Goal: Information Seeking & Learning: Check status

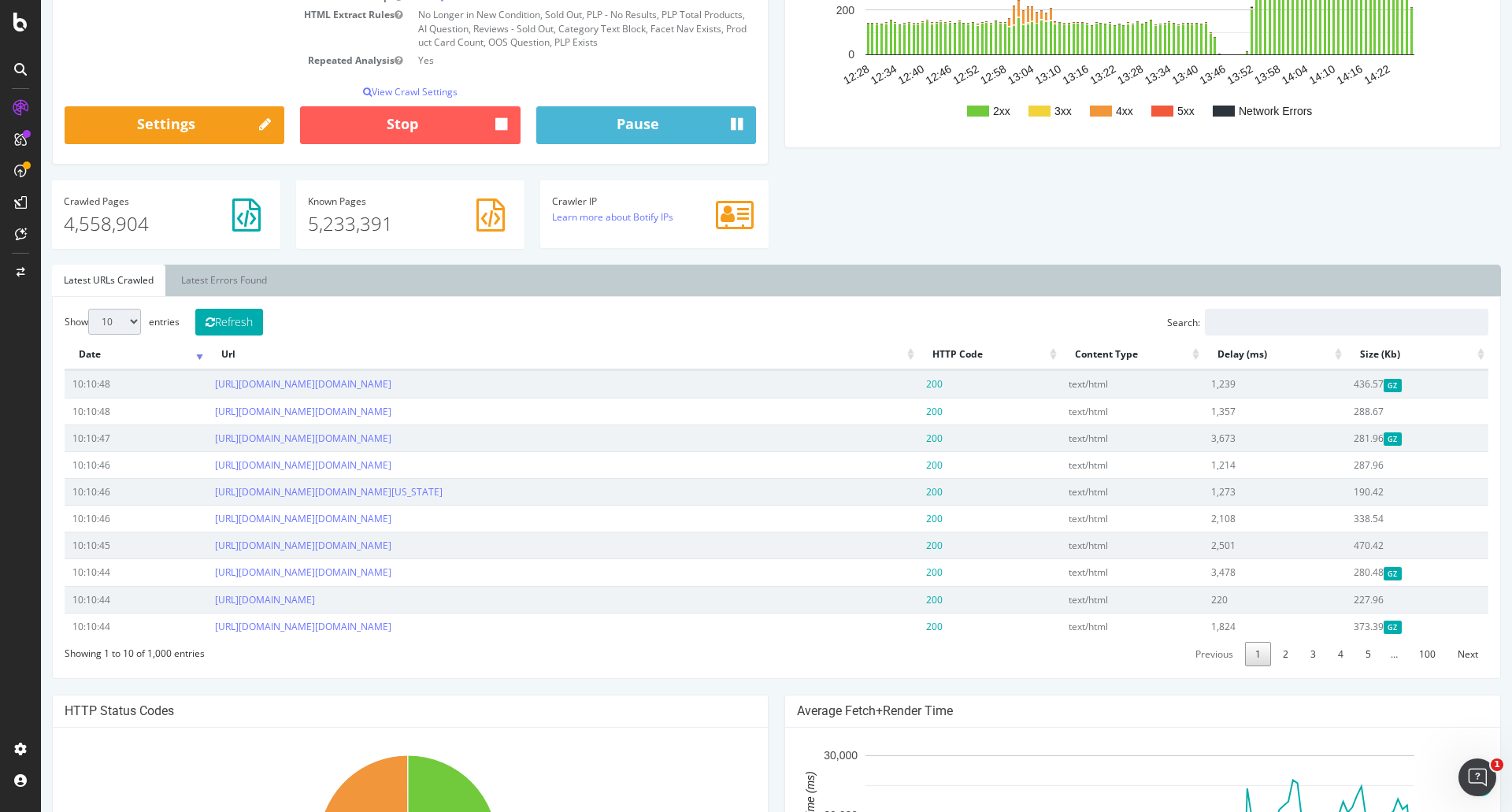
scroll to position [394, 0]
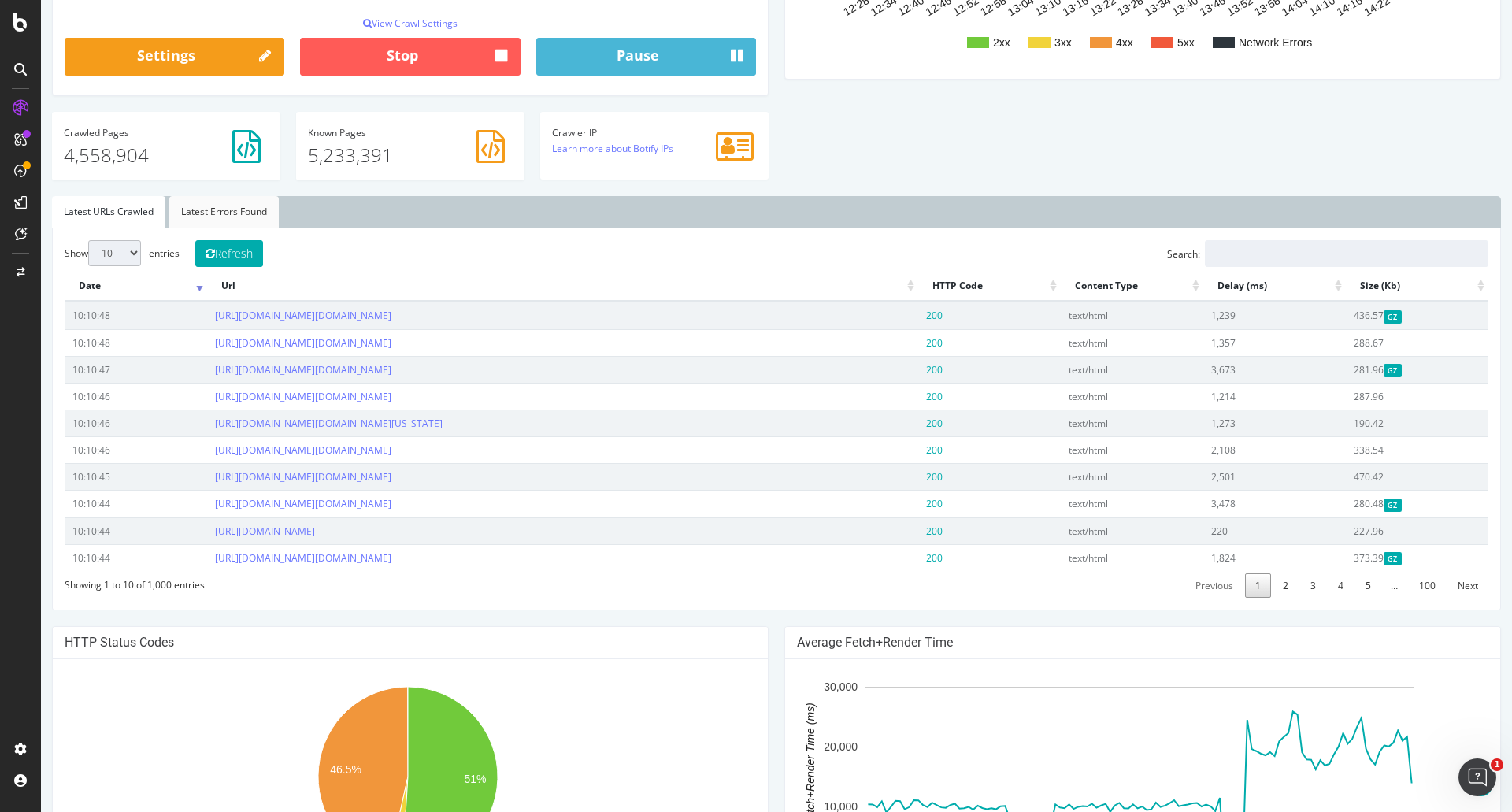
click at [231, 227] on link "Latest Errors Found" at bounding box center [223, 212] width 109 height 31
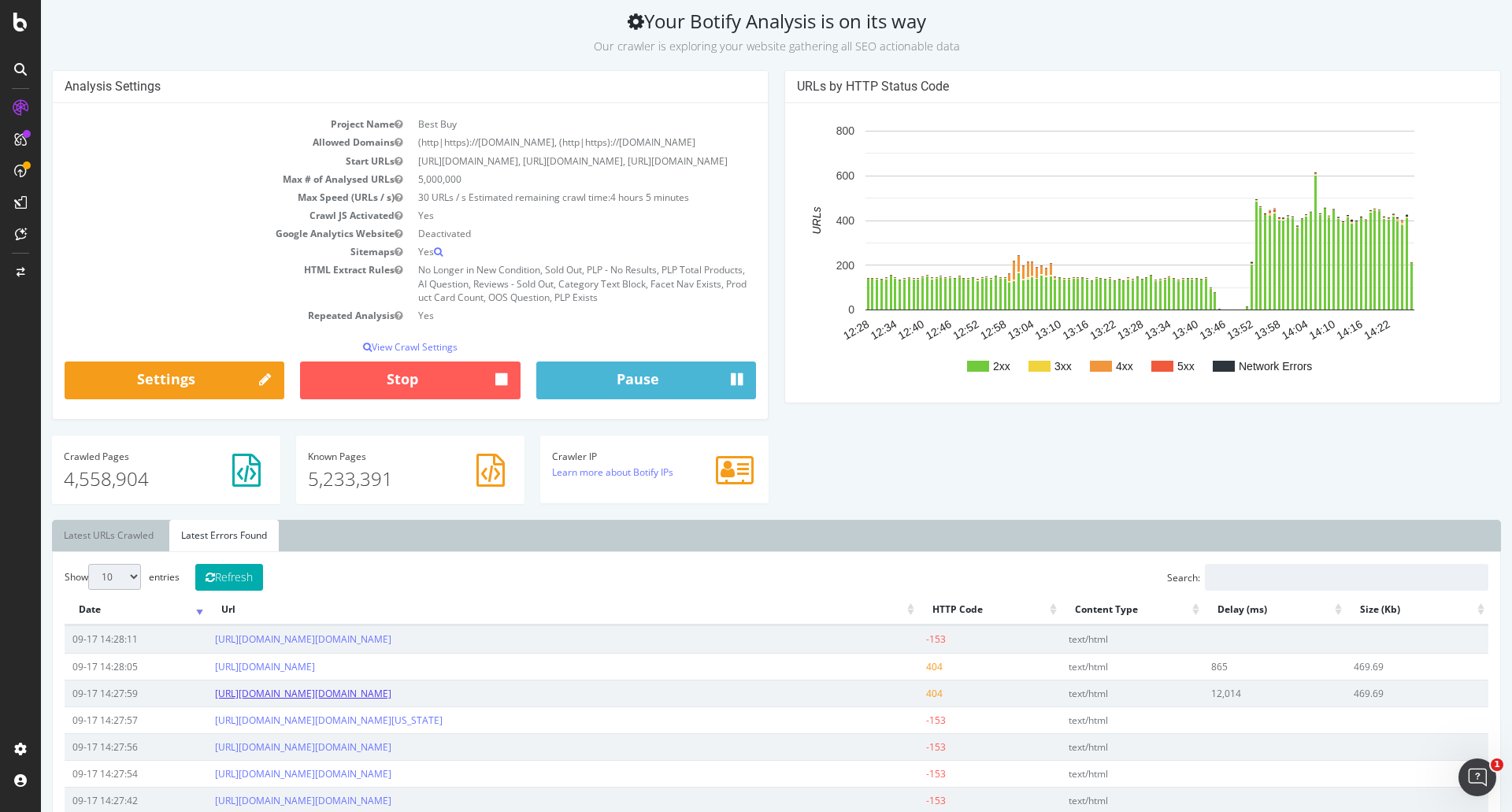
scroll to position [0, 0]
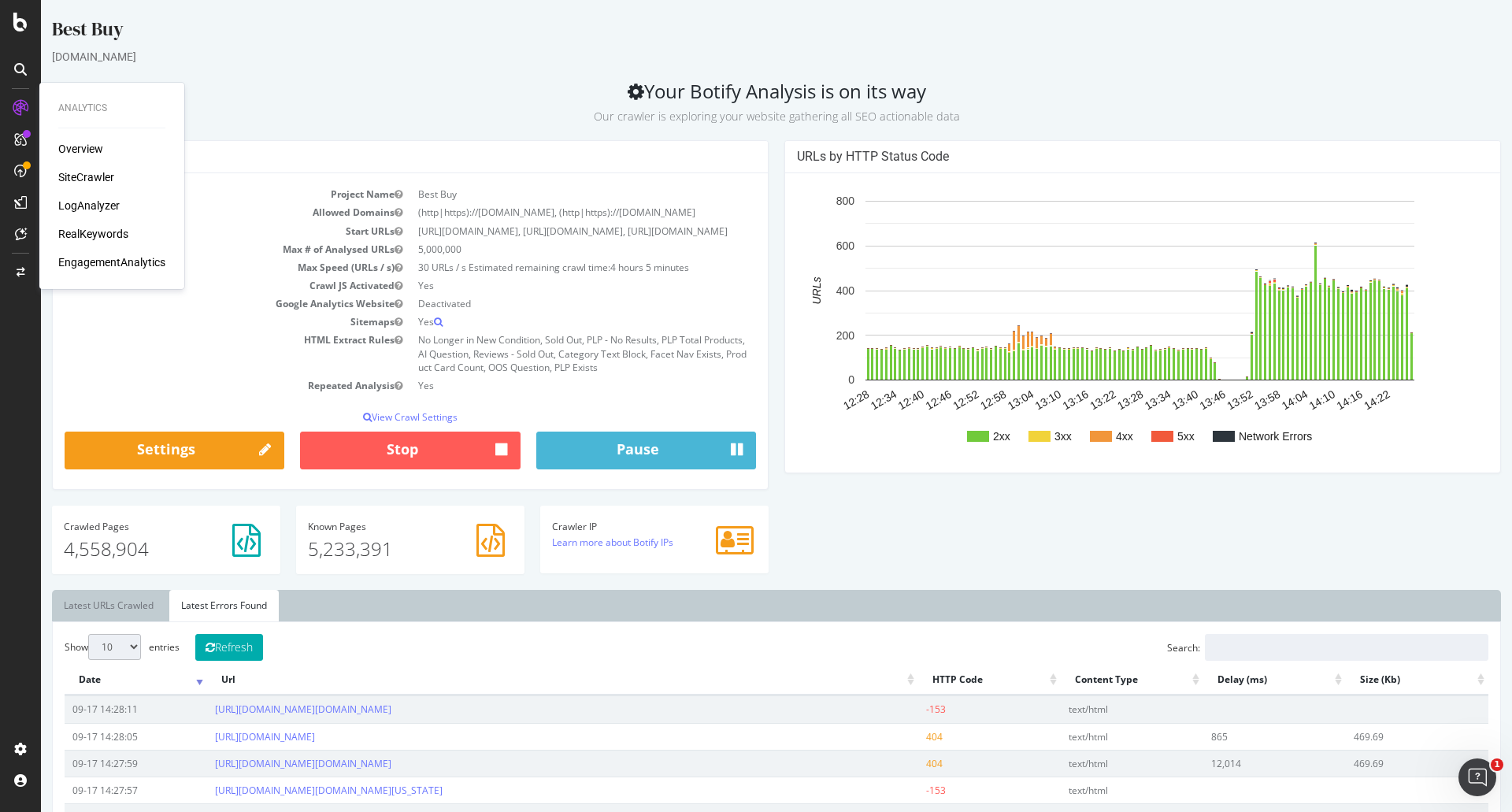
click at [71, 183] on div "SiteCrawler" at bounding box center [86, 177] width 56 height 16
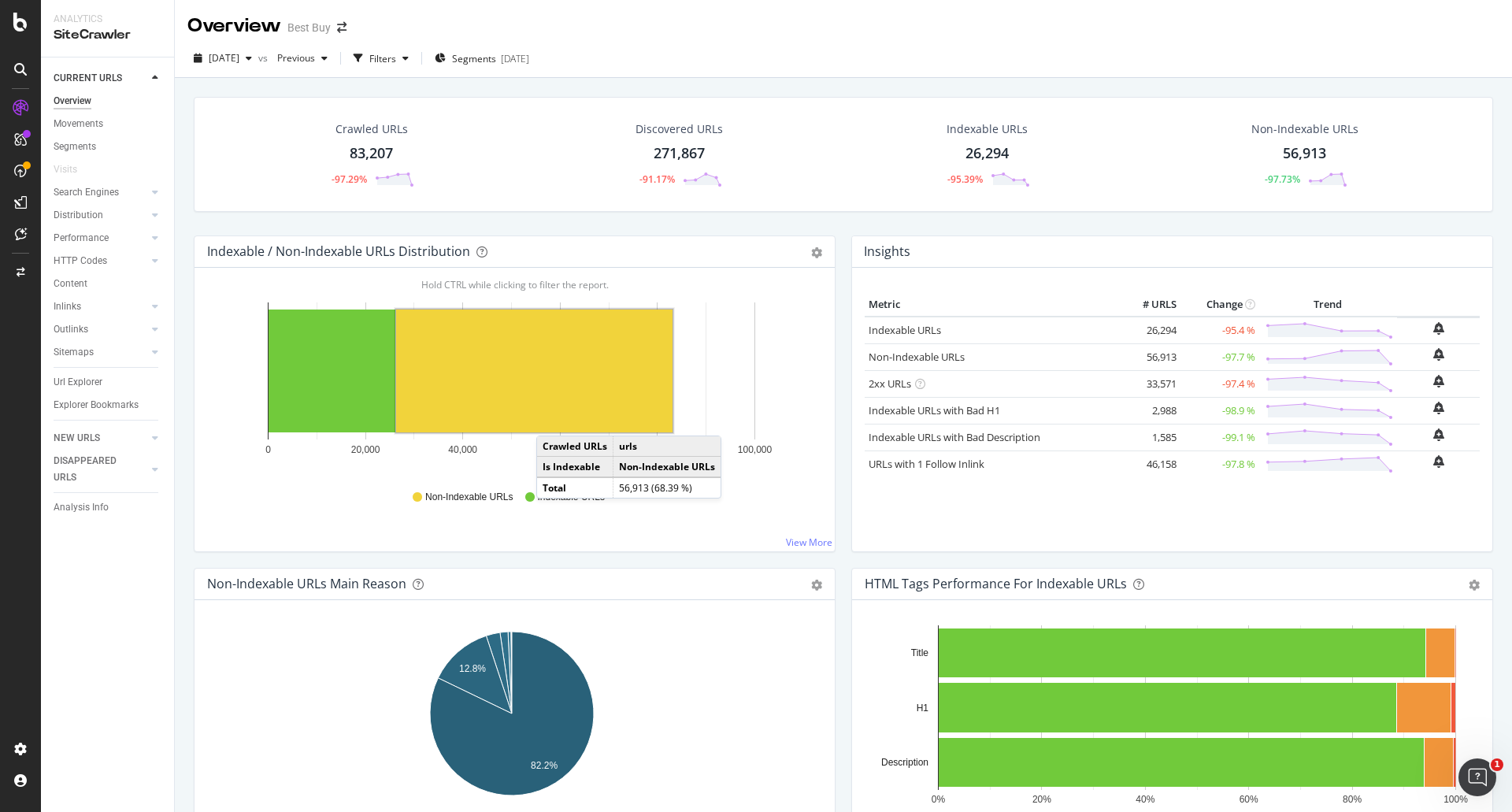
click at [552, 420] on rect "A chart." at bounding box center [534, 371] width 277 height 123
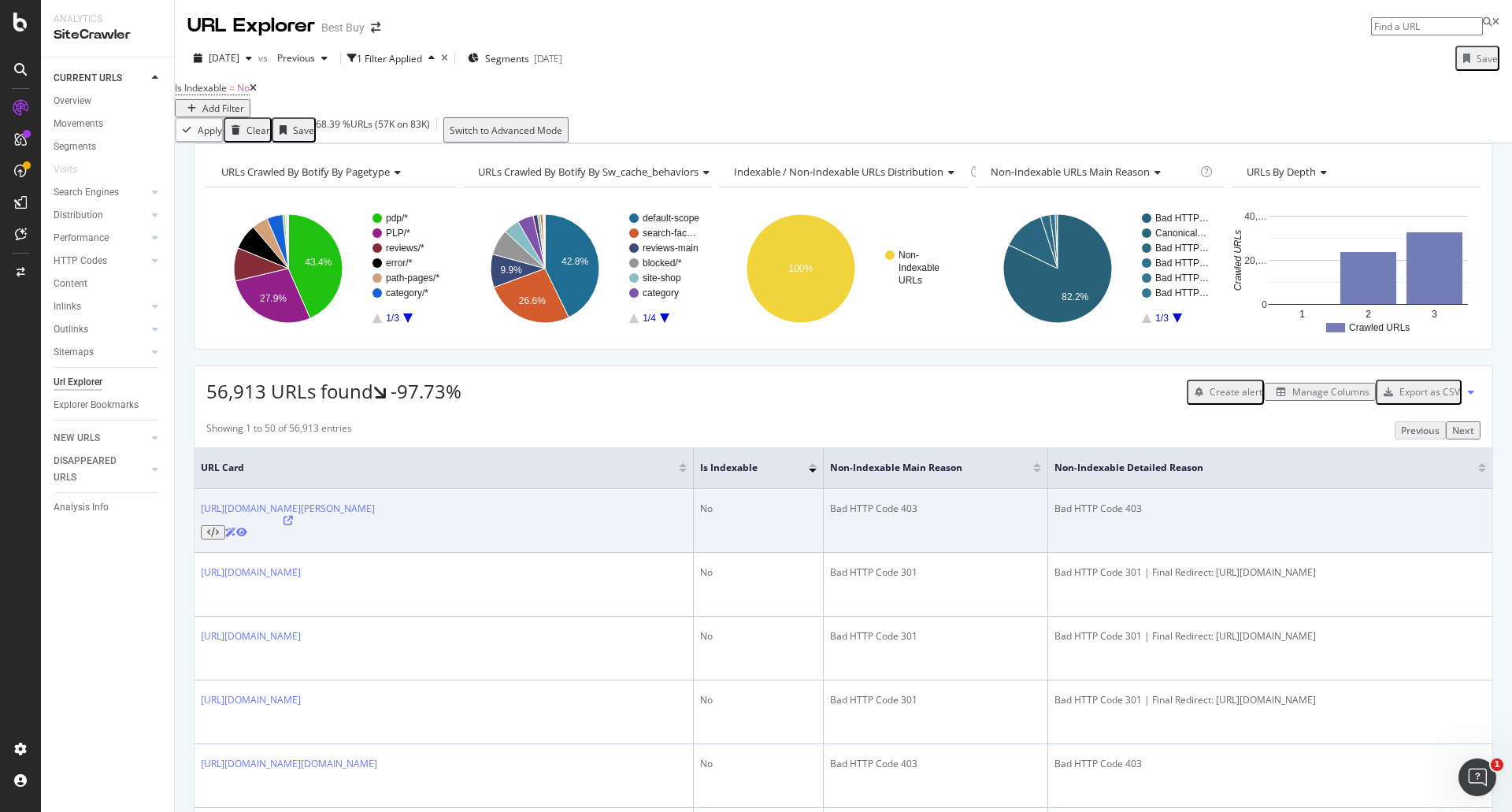
click at [247, 537] on icon at bounding box center [241, 533] width 11 height 10
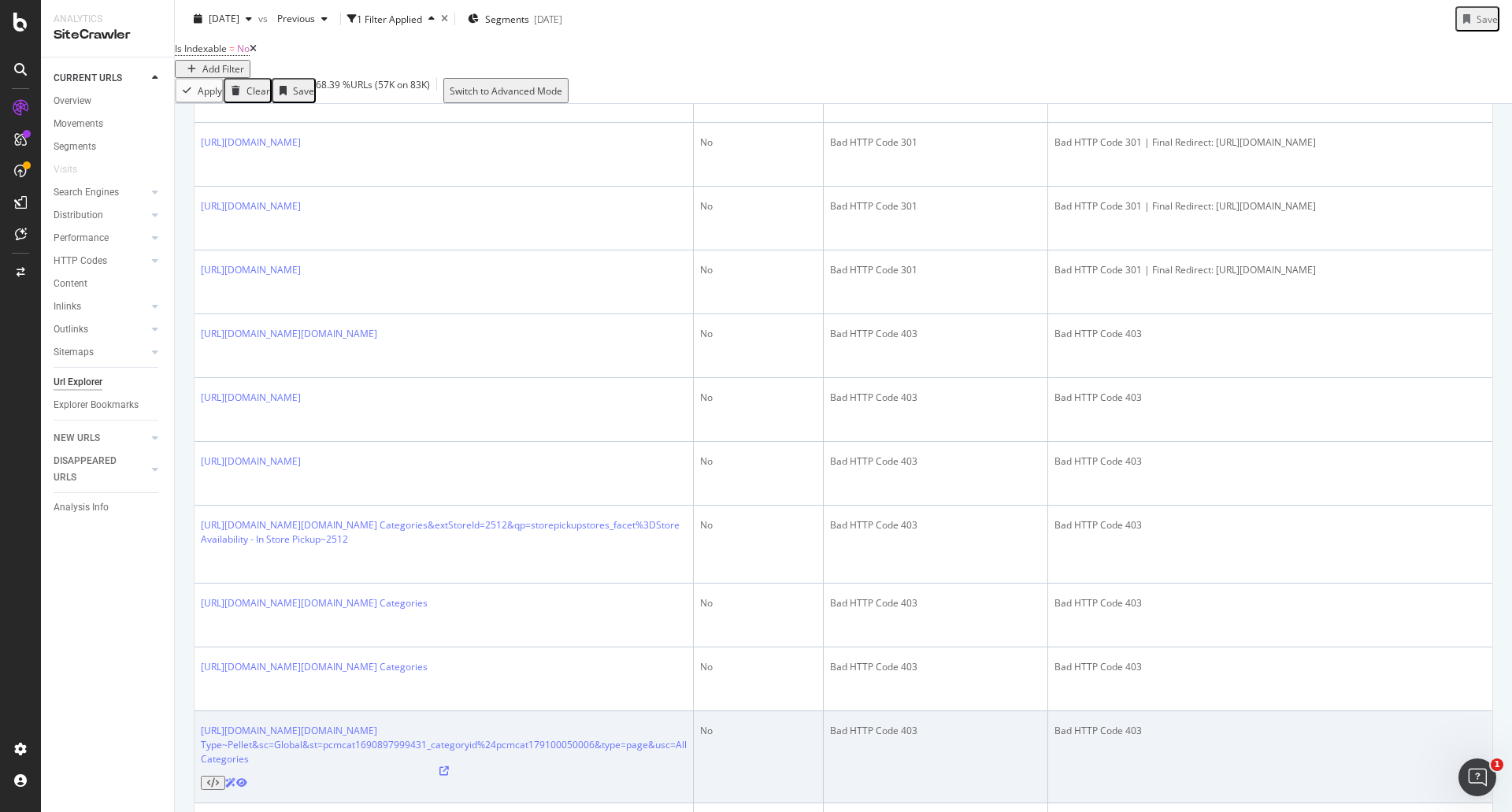
scroll to position [787, 0]
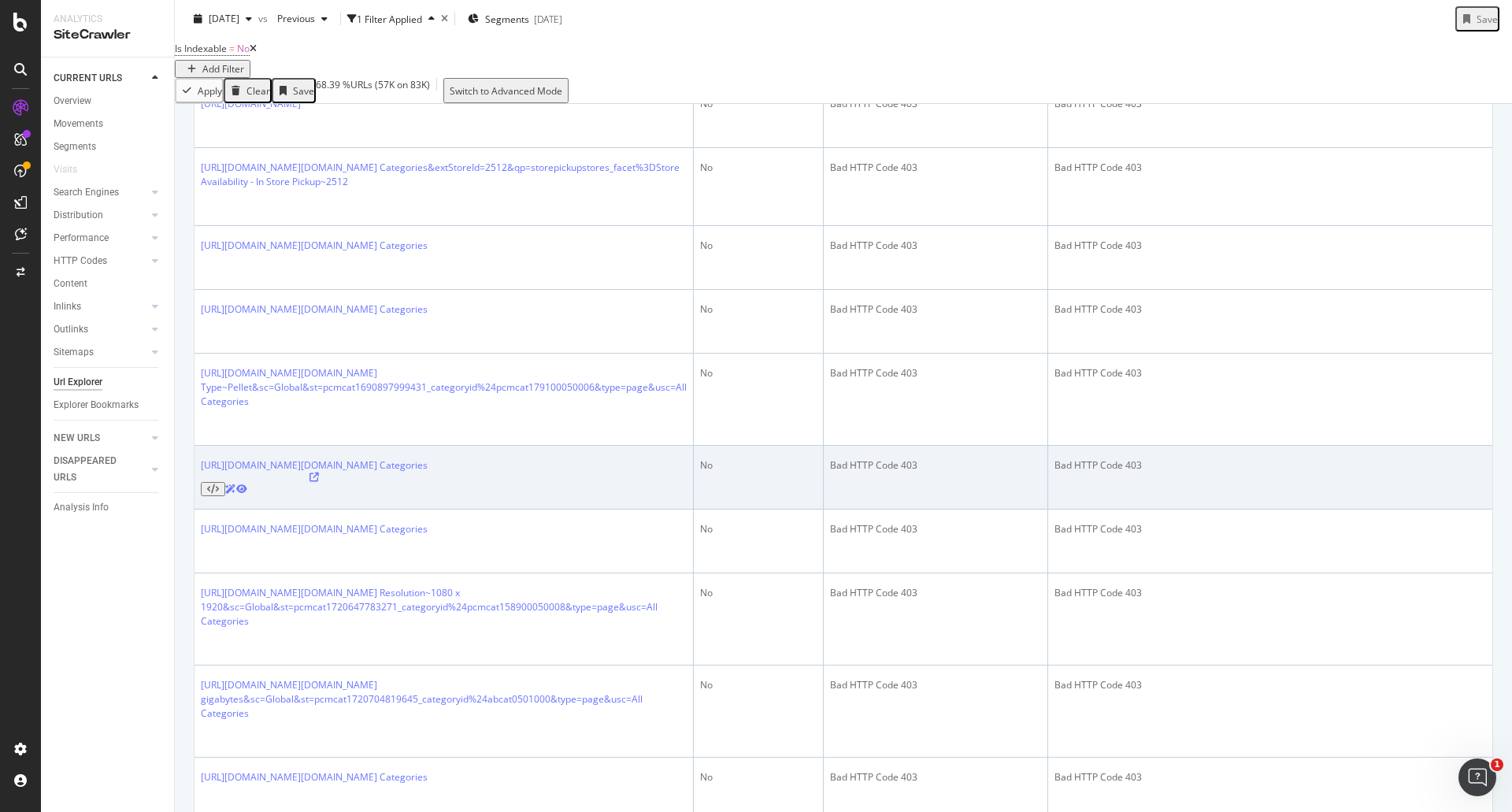
click at [219, 494] on icon at bounding box center [213, 489] width 11 height 10
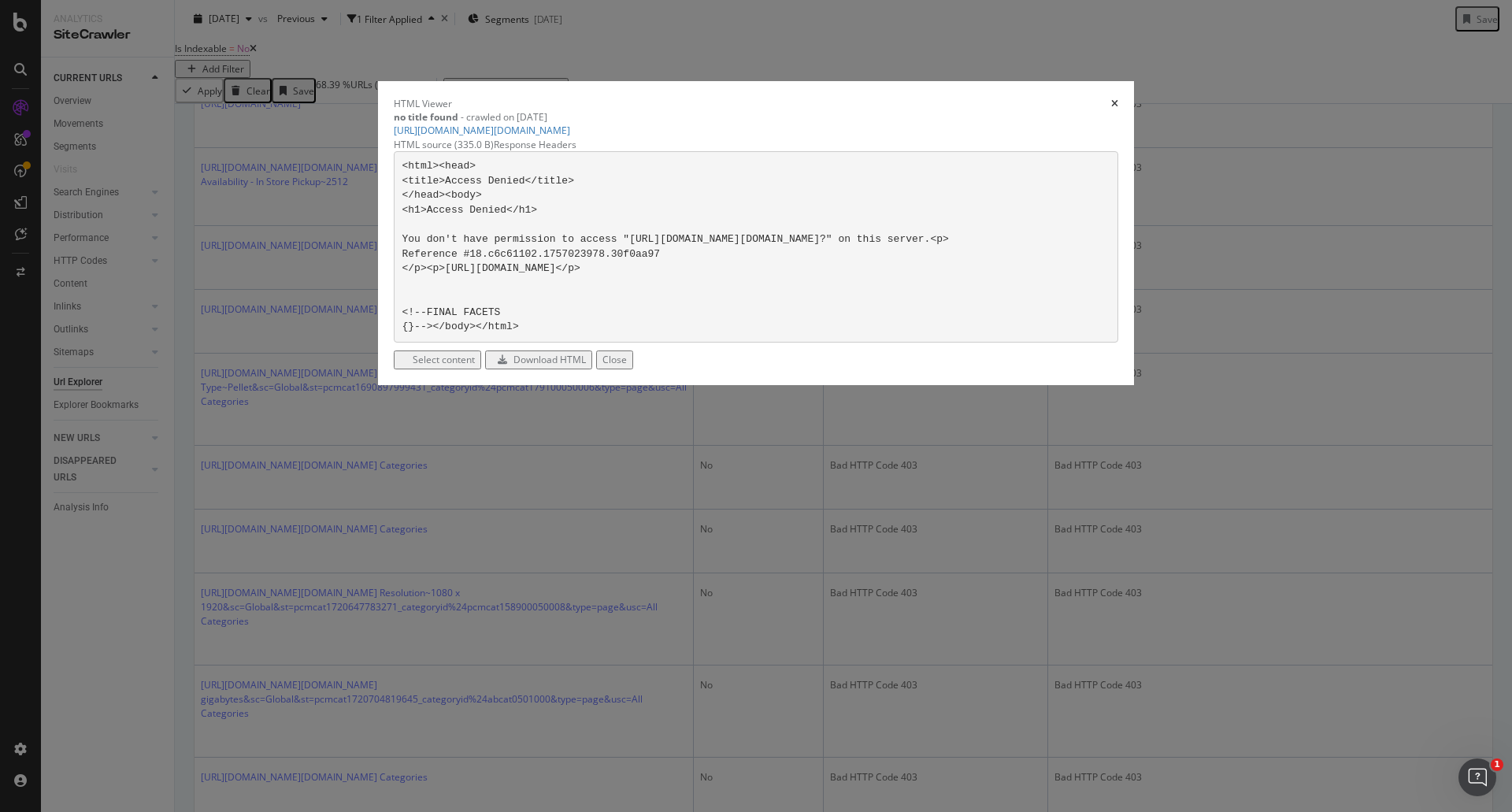
click at [576, 151] on div "Response Headers" at bounding box center [535, 145] width 83 height 13
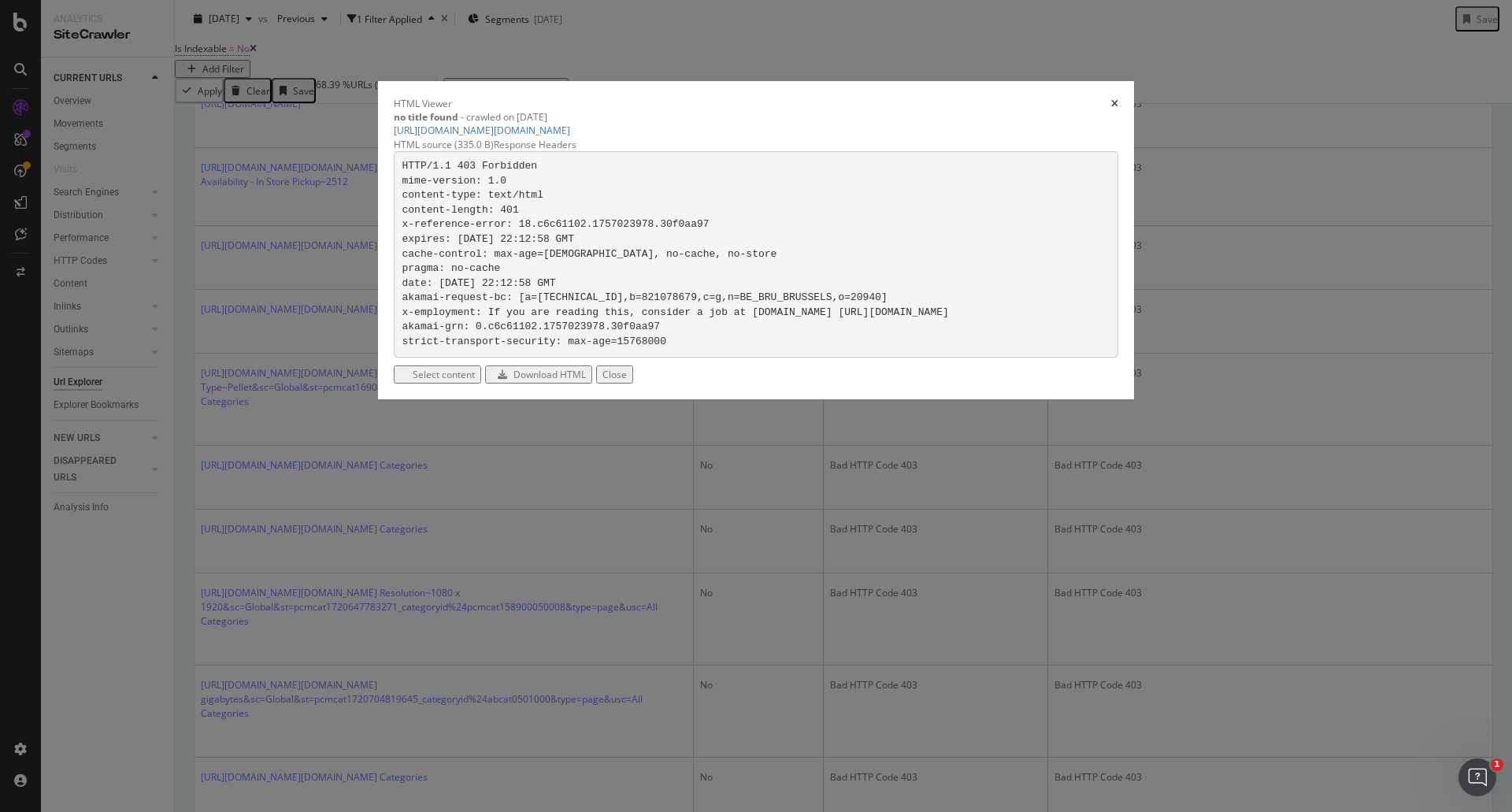
click at [605, 347] on code "HTTP/1.1 403 Forbidden mime-version: 1.0 content-type: text/html content-length…" at bounding box center [676, 254] width 547 height 187
click at [603, 347] on code "HTTP/1.1 403 Forbidden mime-version: 1.0 content-type: text/html content-length…" at bounding box center [676, 254] width 547 height 187
click at [603, 347] on code "HTTP/1.1 403 Forbidden mime-version: 1.0 content-type: text/html content-length…" at bounding box center [676, 254] width 547 height 187
drag, startPoint x: 599, startPoint y: 406, endPoint x: 513, endPoint y: 411, distance: 86.1
click at [557, 347] on code "HTTP/1.1 403 Forbidden mime-version: 1.0 content-type: text/html content-length…" at bounding box center [676, 254] width 547 height 187
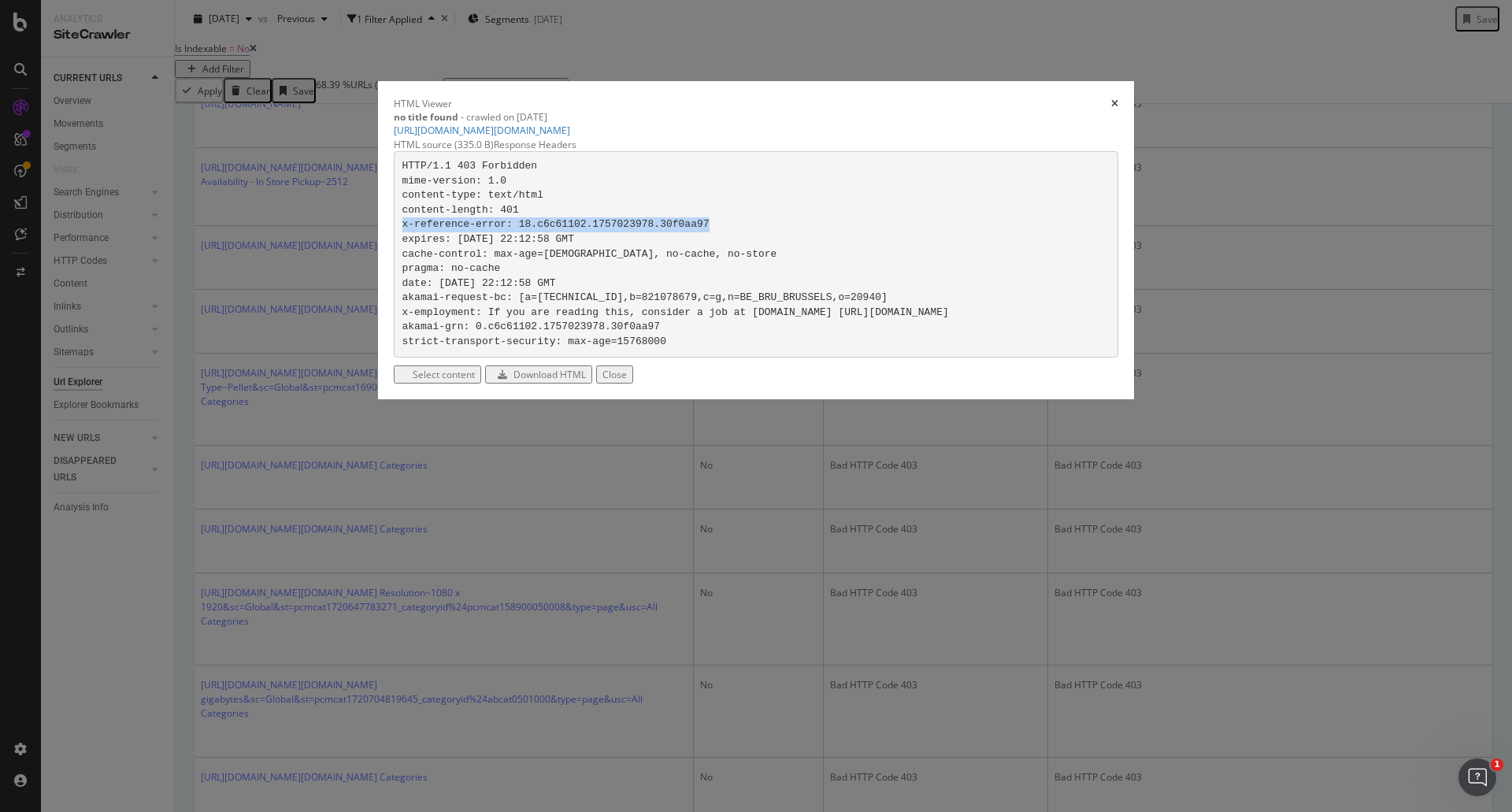
drag, startPoint x: 468, startPoint y: 406, endPoint x: 749, endPoint y: 411, distance: 281.0
click at [749, 358] on pre "HTTP/1.1 403 Forbidden mime-version: 1.0 content-type: text/html content-length…" at bounding box center [756, 254] width 725 height 206
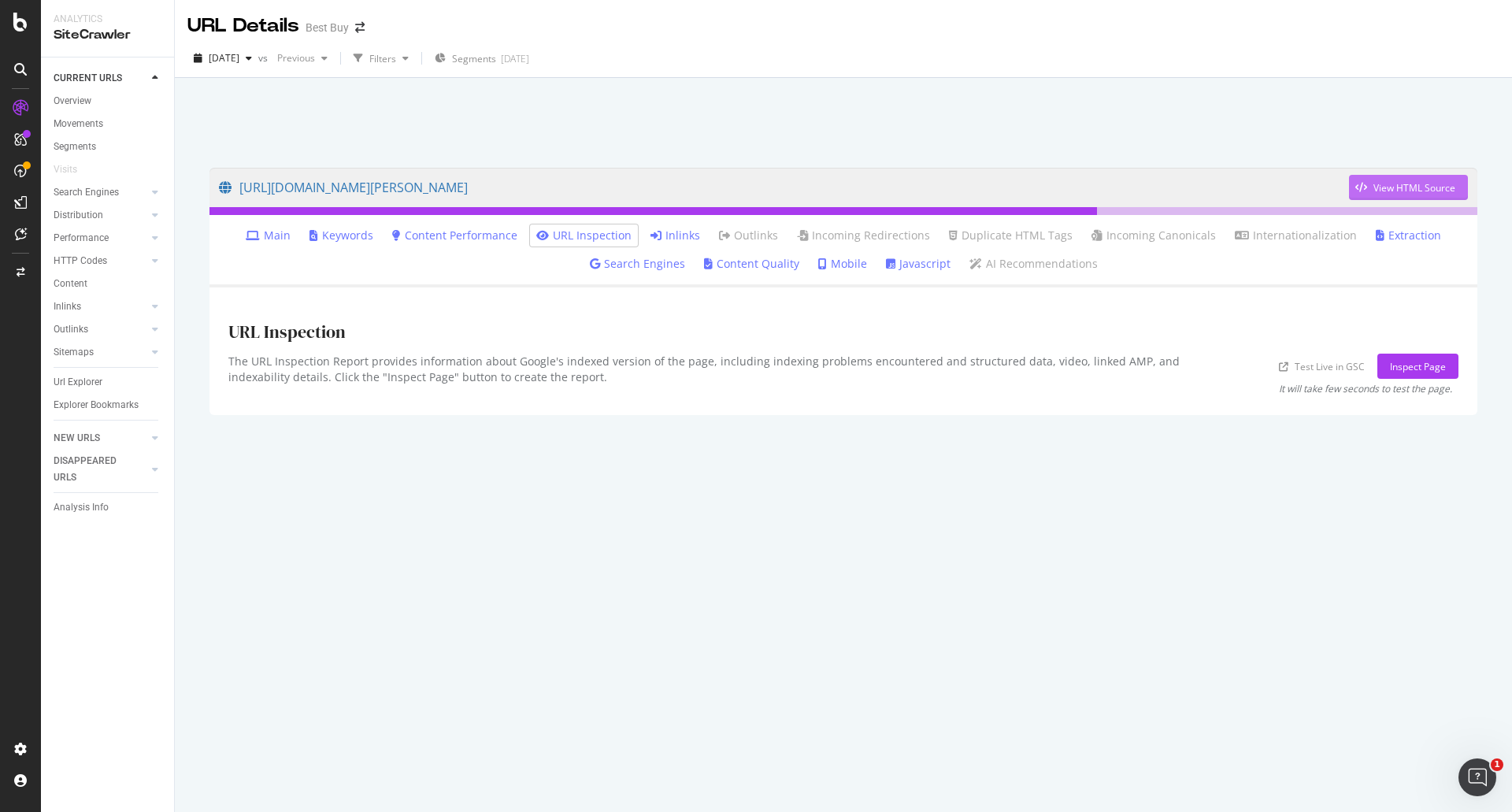
click at [1385, 184] on div "View HTML Source" at bounding box center [1414, 188] width 82 height 13
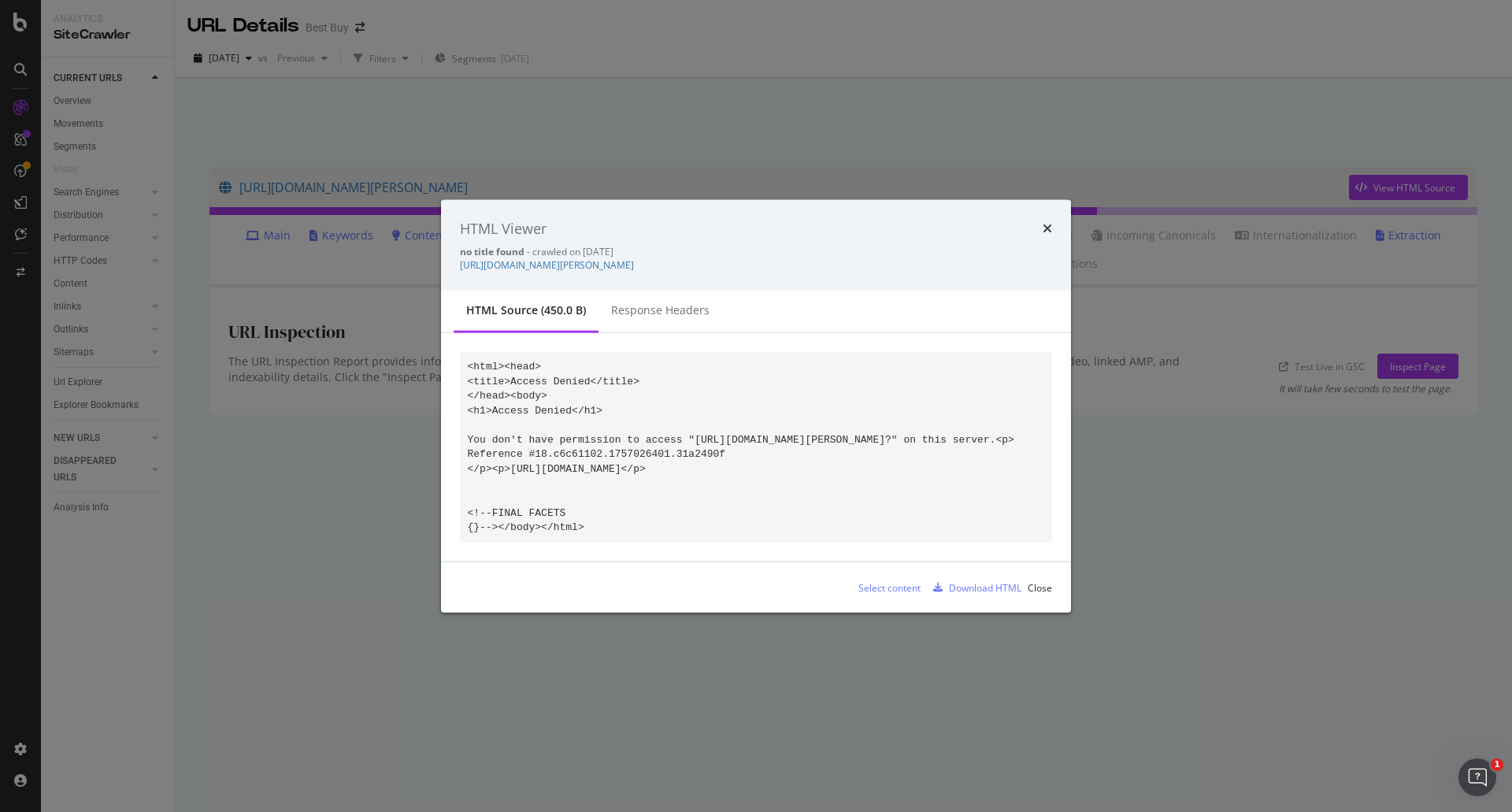
click at [626, 428] on code "<html><head> <title>Access Denied</title> </head><body> <h1>Access Denied</h1> …" at bounding box center [741, 447] width 547 height 172
drag, startPoint x: 543, startPoint y: 473, endPoint x: 875, endPoint y: 483, distance: 332.2
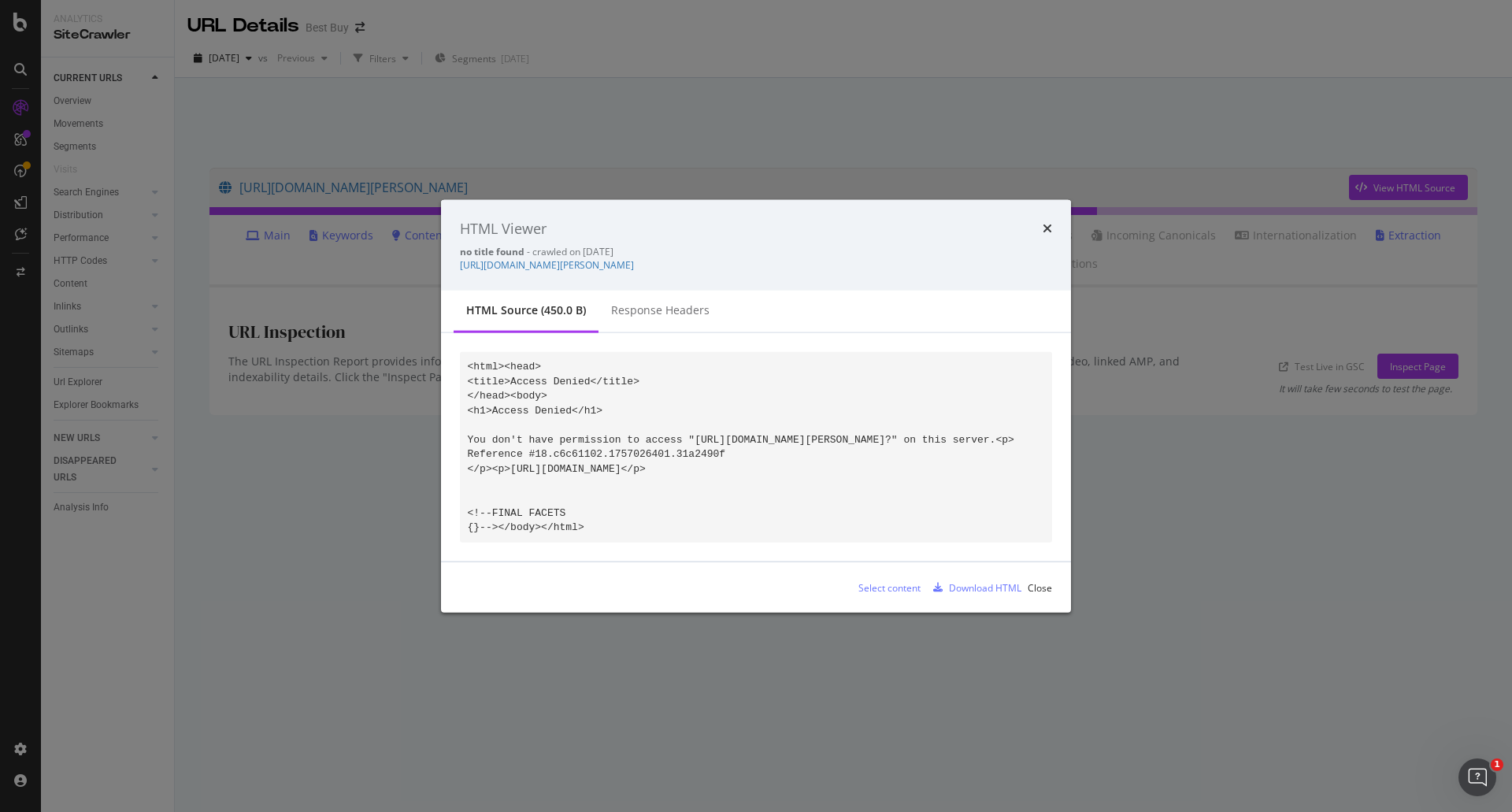
click at [875, 483] on pre "<html><head> <title>Access Denied</title> </head><body> <h1>Access Denied</h1> …" at bounding box center [756, 447] width 593 height 190
